Goal: Transaction & Acquisition: Purchase product/service

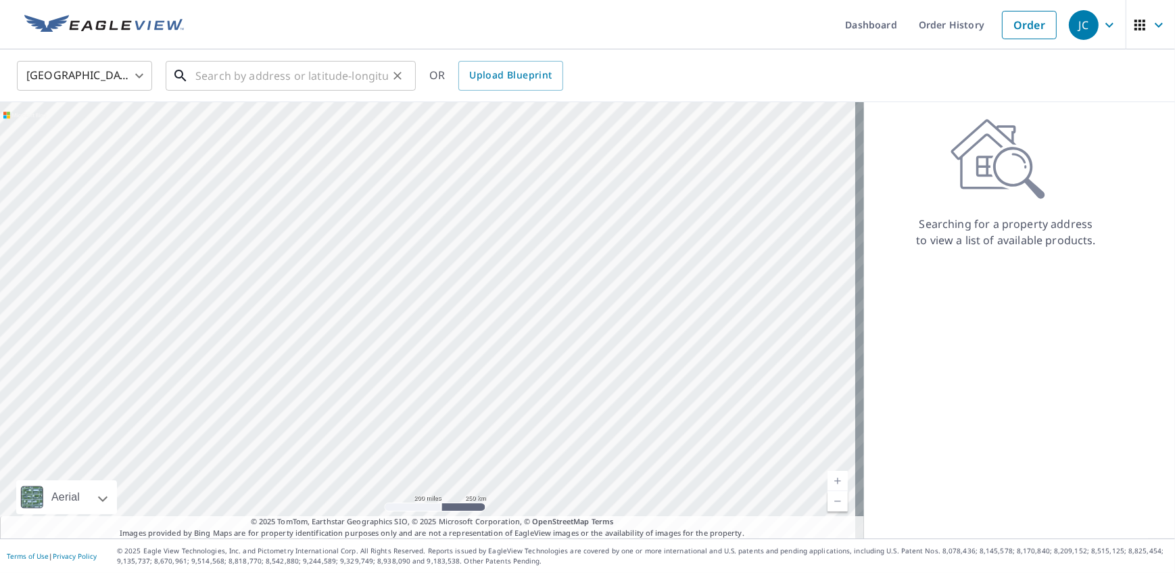
click at [250, 70] on input "text" at bounding box center [291, 76] width 193 height 38
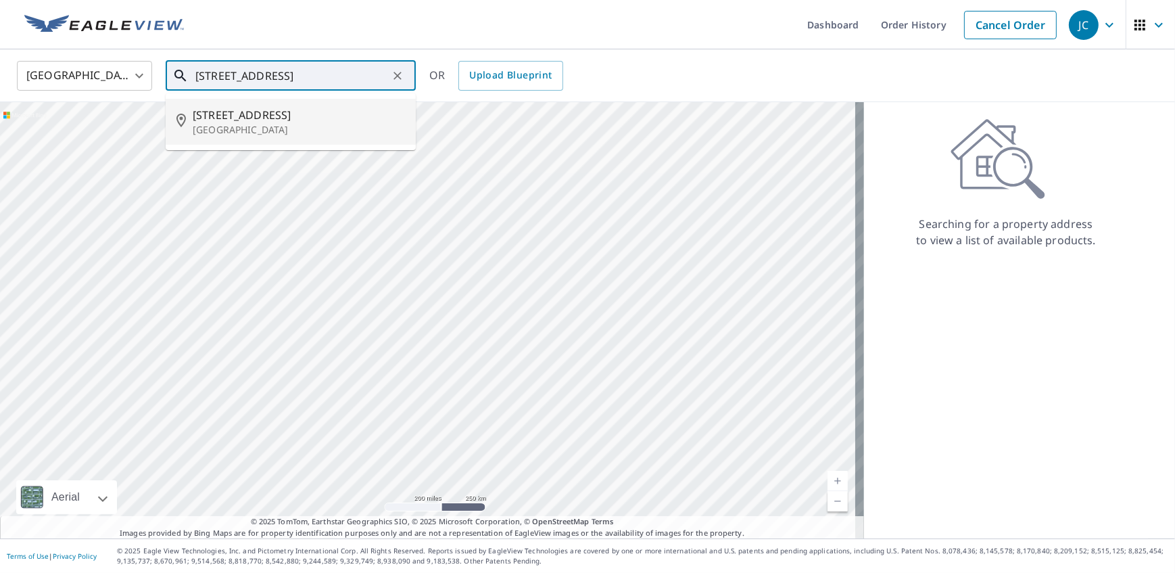
click at [268, 133] on p "[GEOGRAPHIC_DATA]" at bounding box center [299, 130] width 212 height 14
type input "[STREET_ADDRESS]"
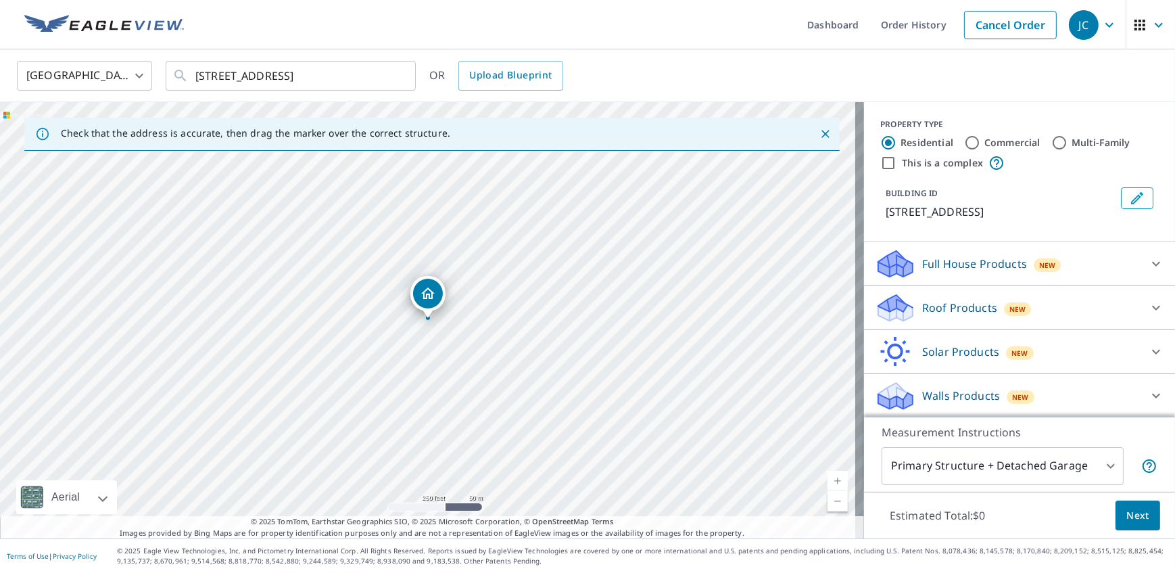
click at [1148, 302] on icon at bounding box center [1156, 308] width 16 height 16
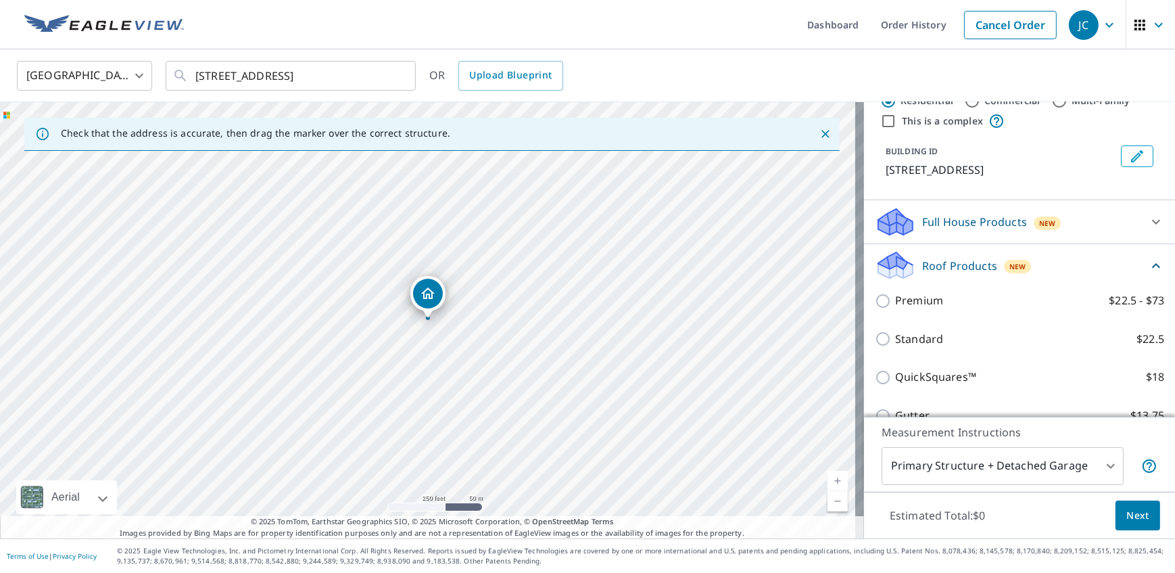
scroll to position [61, 0]
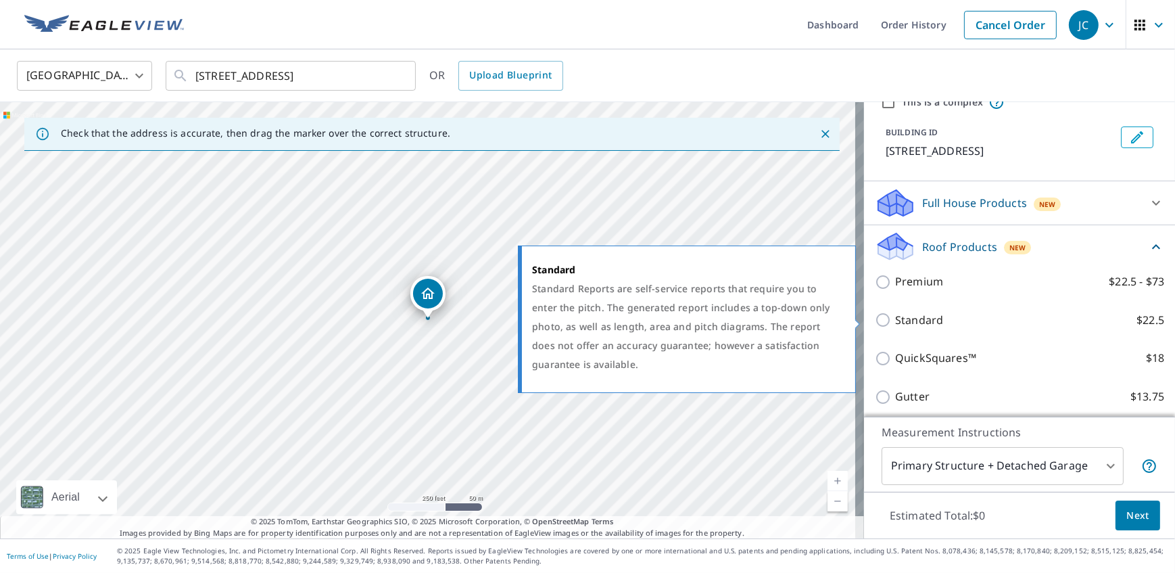
click at [879, 323] on input "Standard $22.5" at bounding box center [885, 320] width 20 height 16
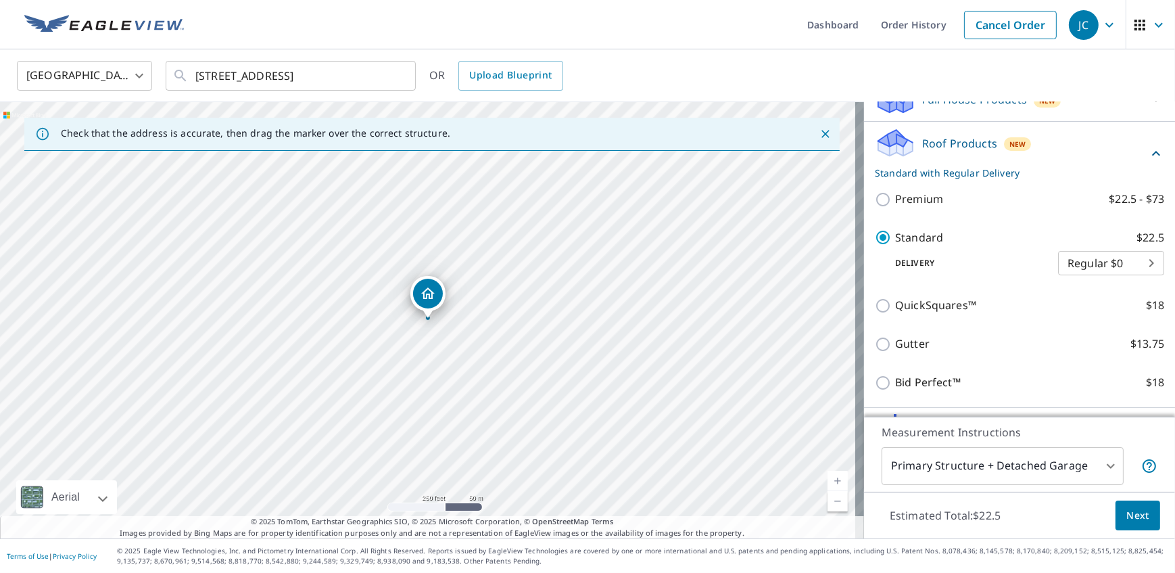
scroll to position [184, 0]
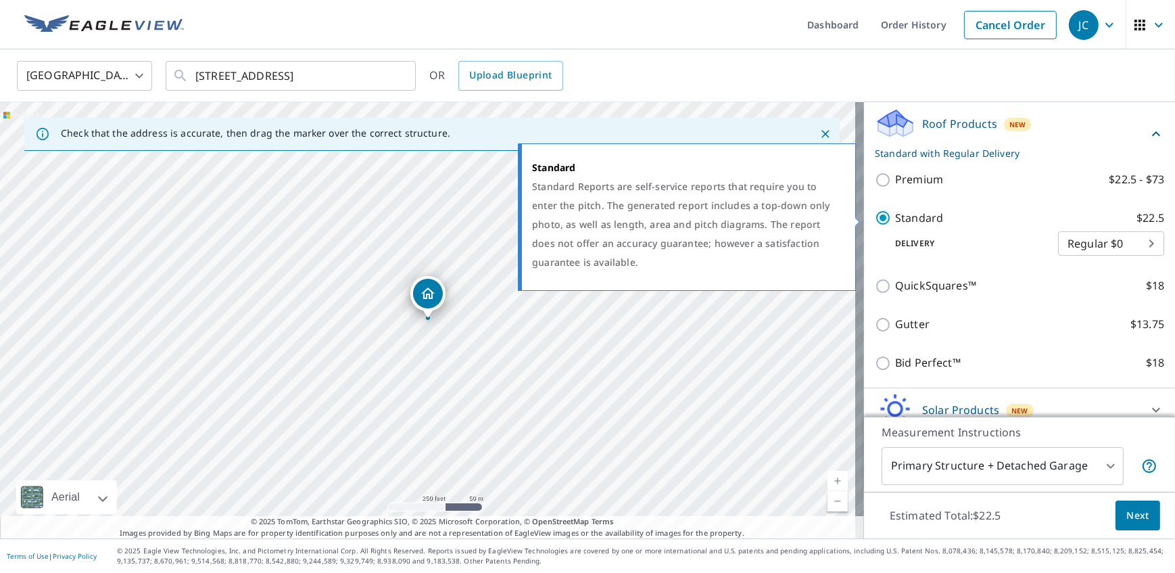
click at [876, 220] on input "Standard $22.5" at bounding box center [885, 218] width 20 height 16
checkbox input "false"
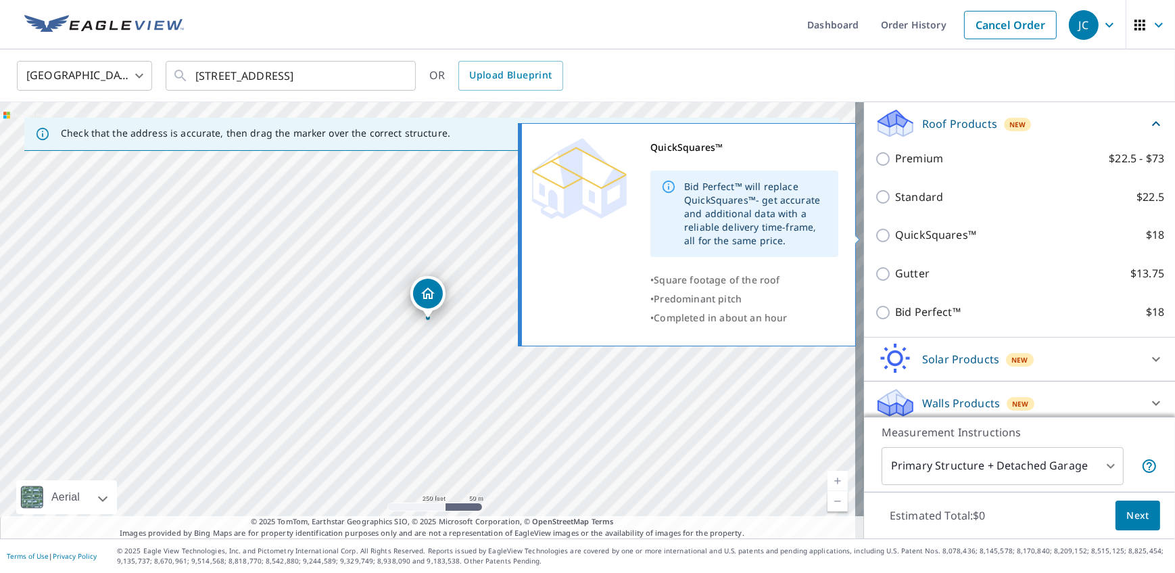
click at [878, 239] on input "QuickSquares™ $18" at bounding box center [885, 235] width 20 height 16
checkbox input "true"
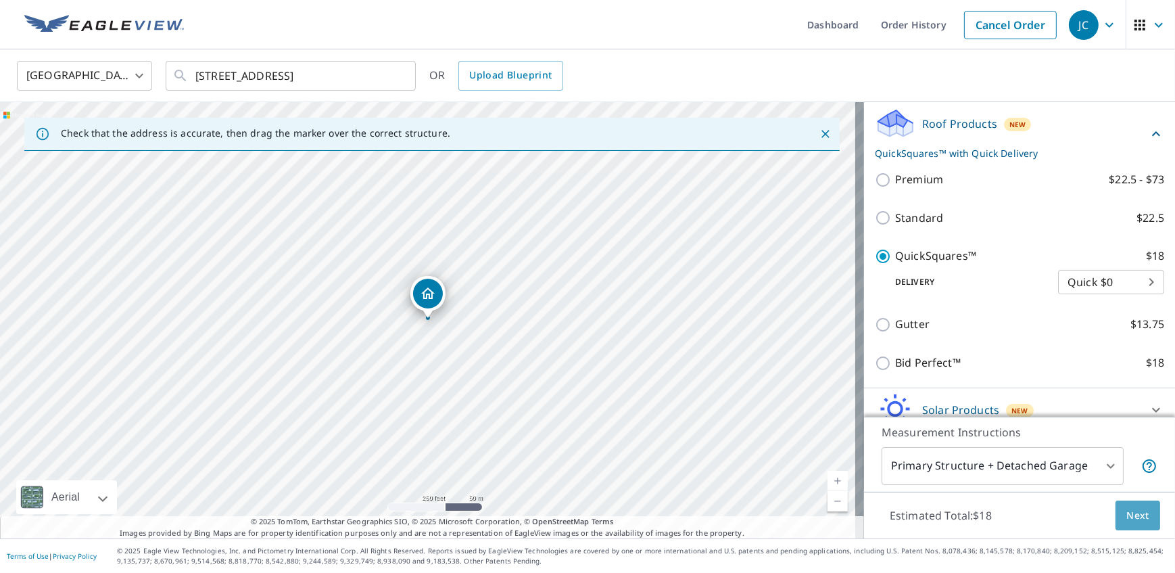
click at [1129, 517] on span "Next" at bounding box center [1138, 515] width 23 height 17
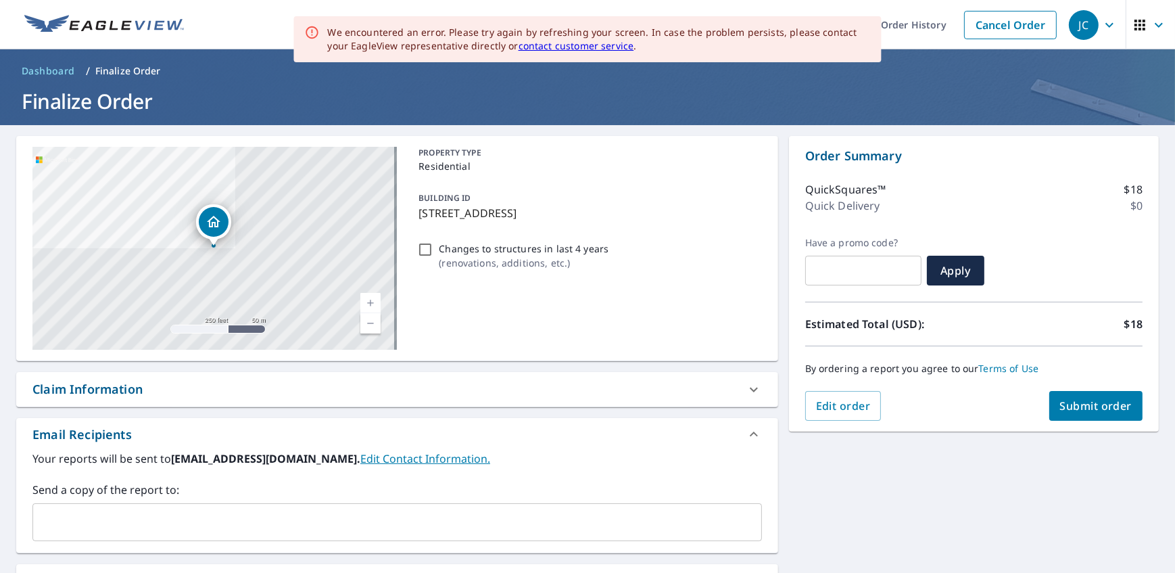
click at [108, 524] on input "text" at bounding box center [387, 522] width 697 height 26
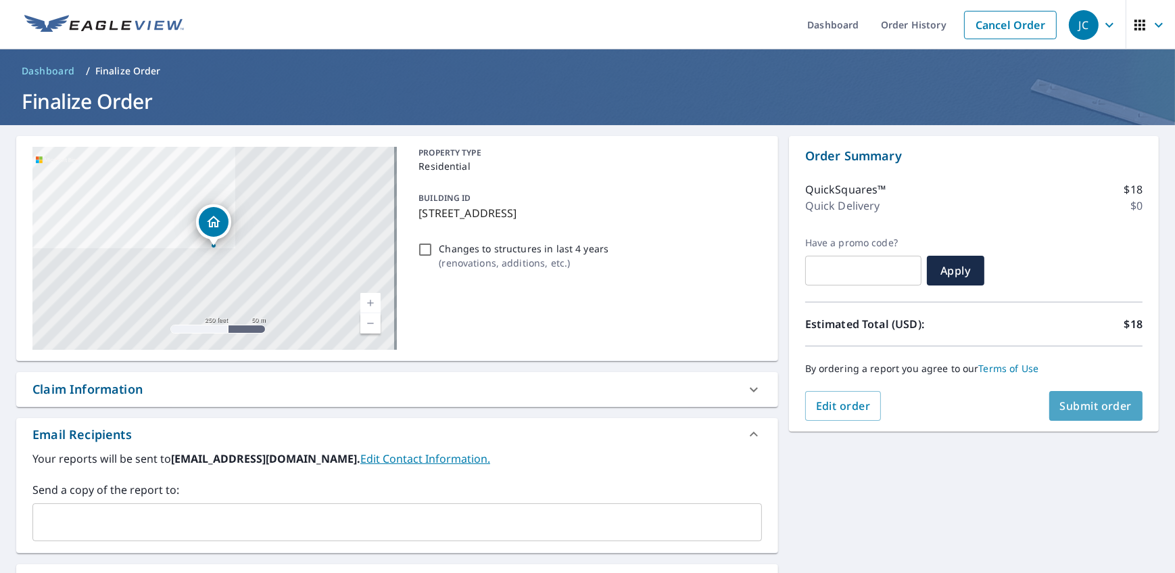
click at [1089, 406] on span "Submit order" at bounding box center [1096, 405] width 72 height 15
checkbox input "true"
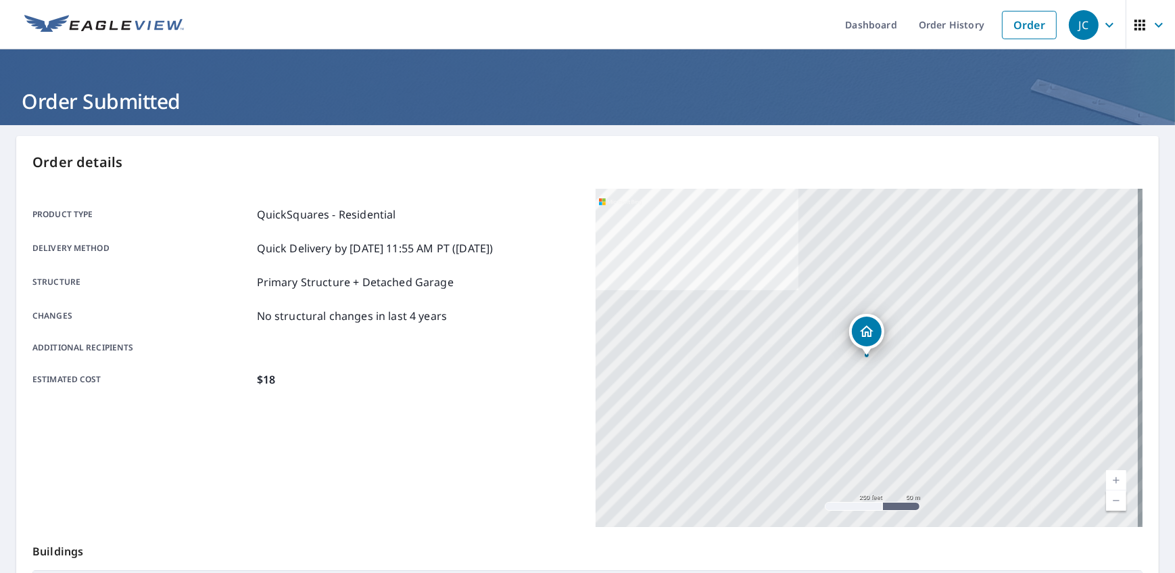
scroll to position [222, 0]
